Goal: Check status: Check status

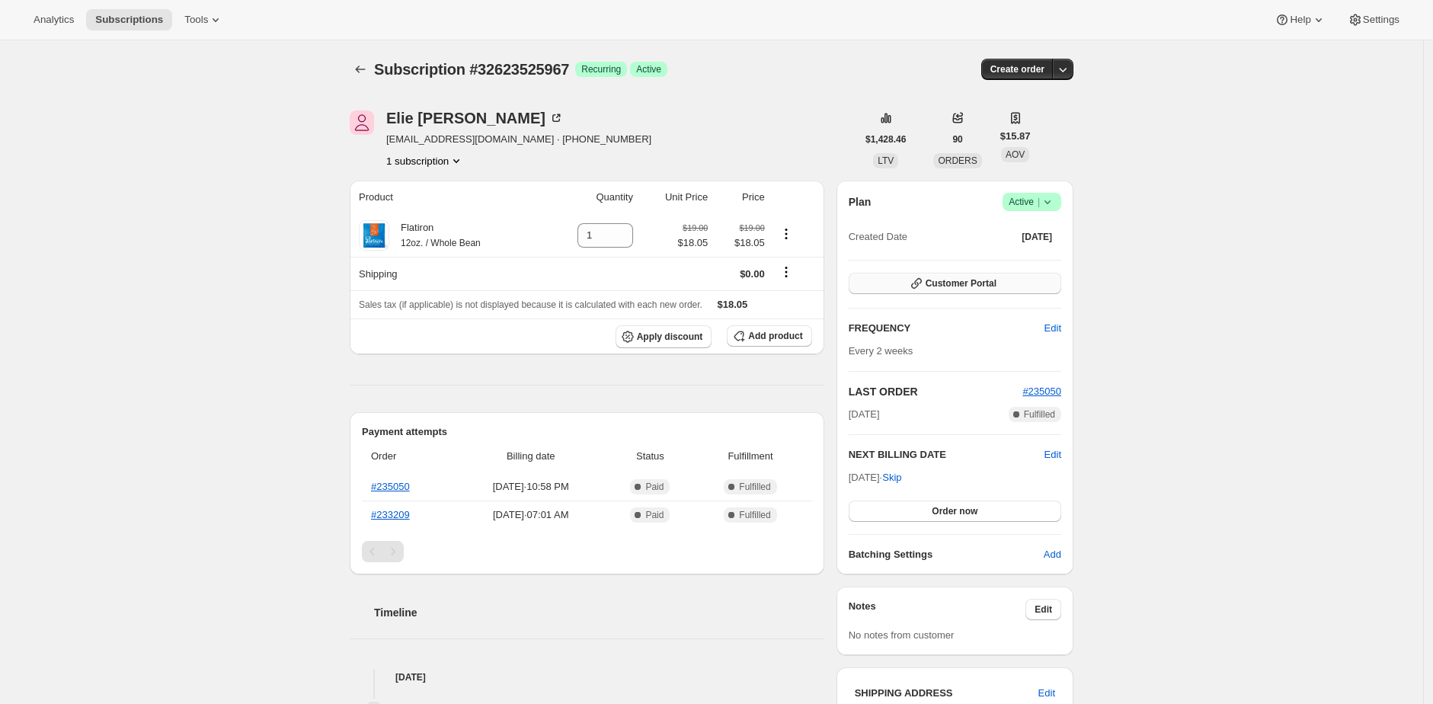
click at [1033, 289] on button "Customer Portal" at bounding box center [955, 283] width 213 height 21
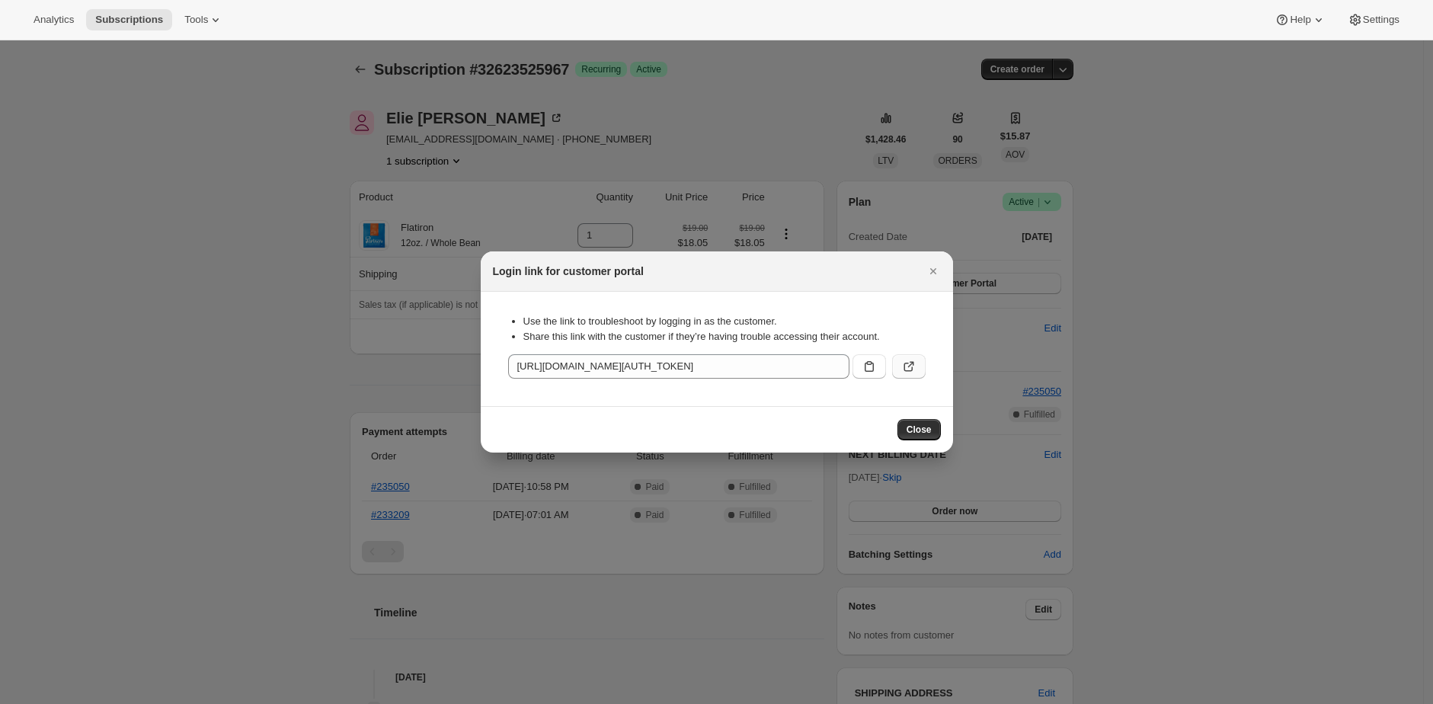
click at [897, 360] on button ":rc0:" at bounding box center [909, 366] width 34 height 24
click at [904, 224] on div at bounding box center [716, 352] width 1433 height 704
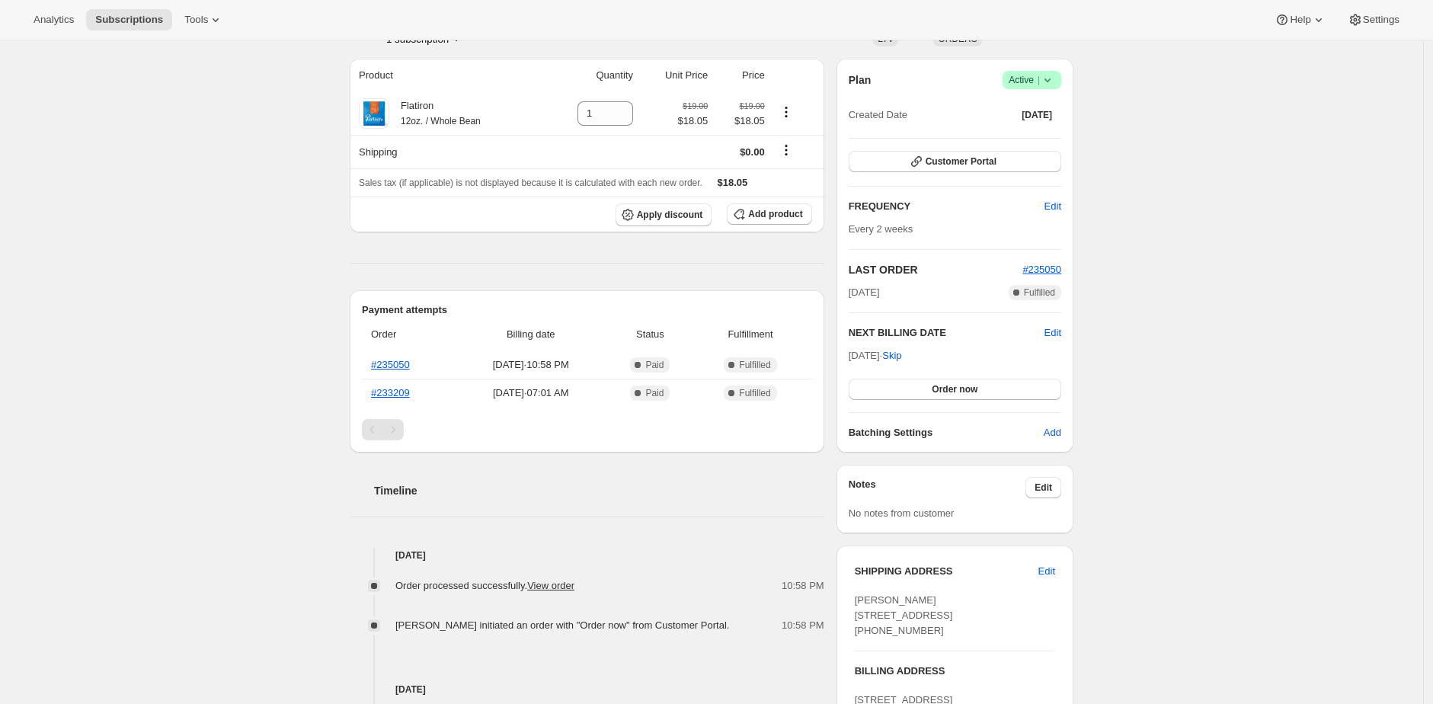
scroll to position [149, 0]
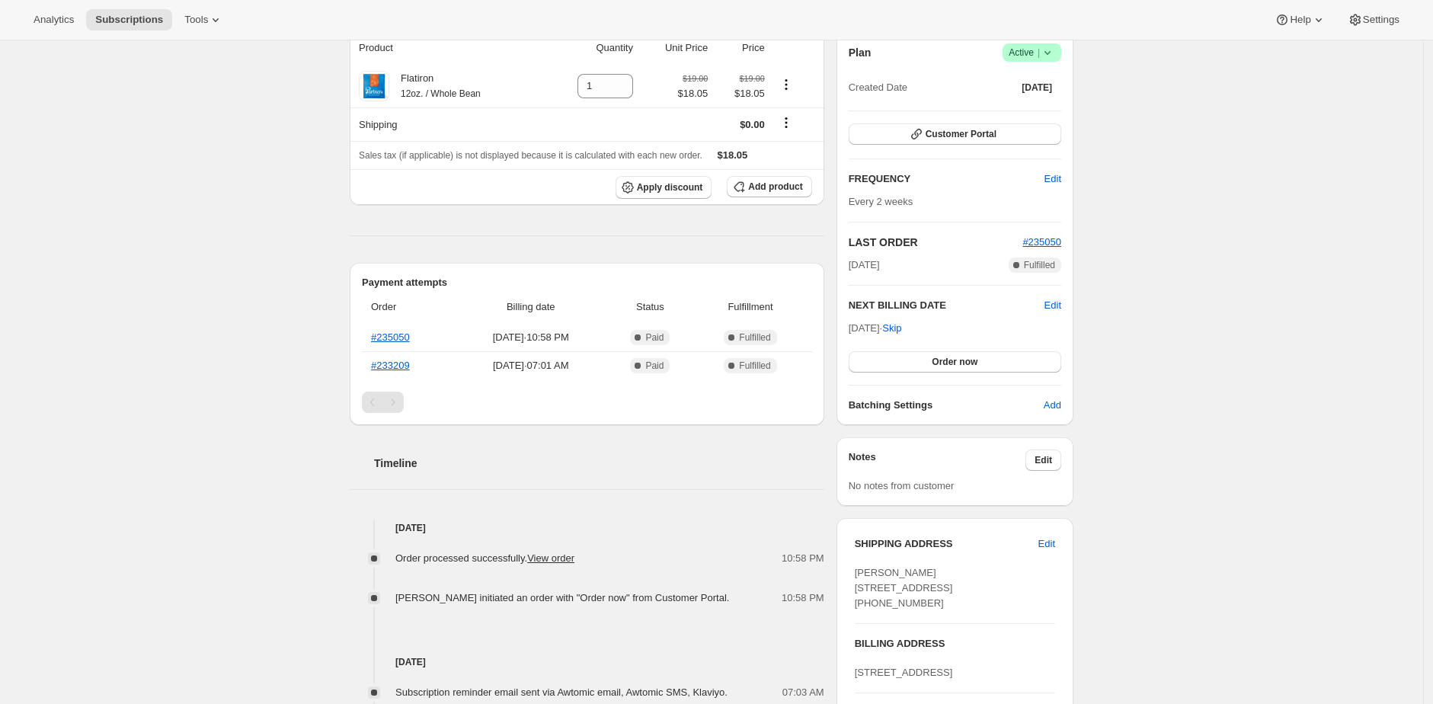
click at [889, 609] on span "Elie Perez 79 Bridge St Apt 6H Brooklyn NY, 11201 United States +16462996481" at bounding box center [904, 588] width 98 height 42
copy span "16462996481"
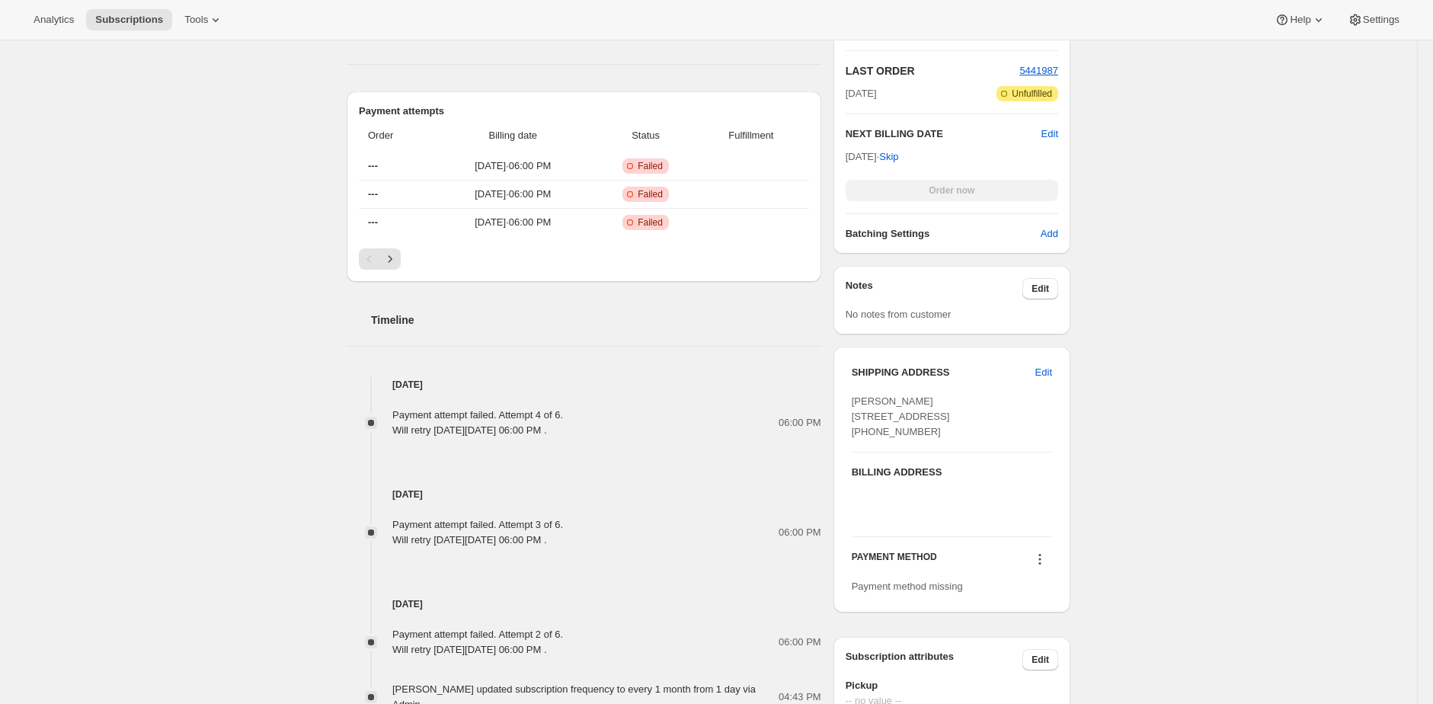
scroll to position [504, 0]
